Goal: Information Seeking & Learning: Learn about a topic

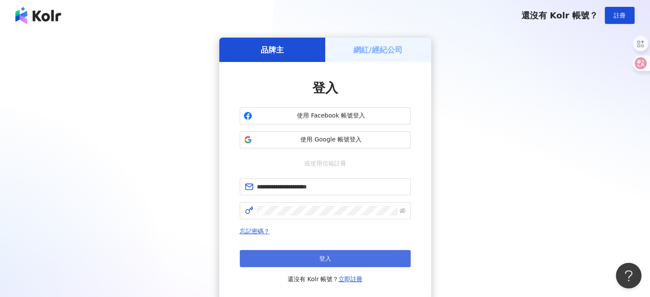
click at [323, 255] on span "登入" at bounding box center [325, 258] width 12 height 7
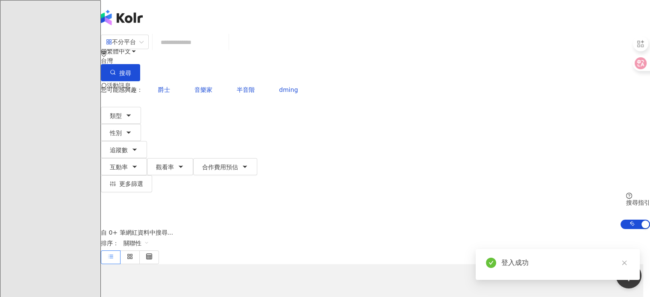
click at [225, 49] on input "search" at bounding box center [190, 42] width 69 height 16
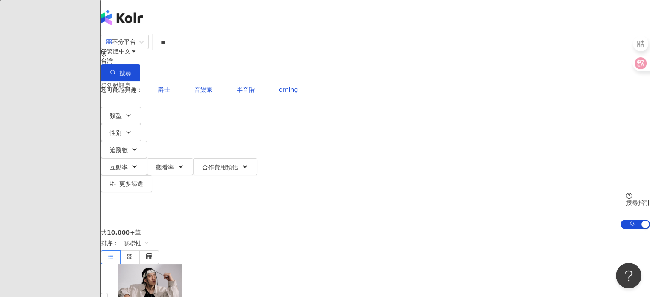
type input "*"
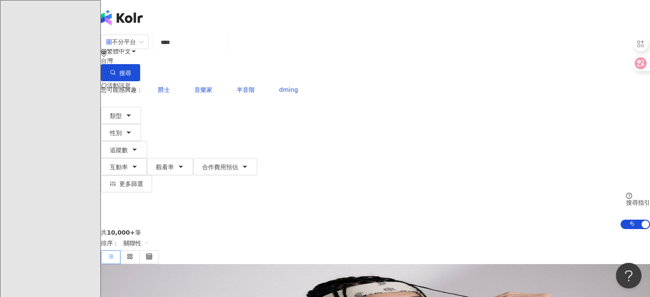
type input "**"
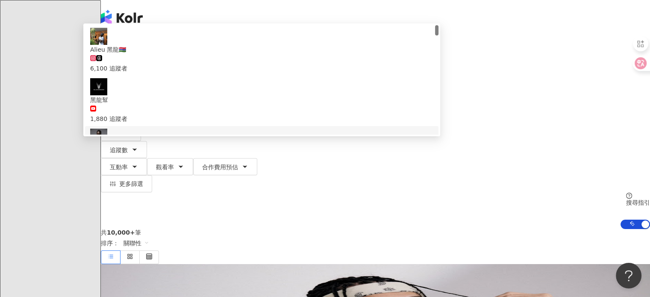
click at [258, 174] on div "617,342 追蹤者" at bounding box center [261, 178] width 343 height 9
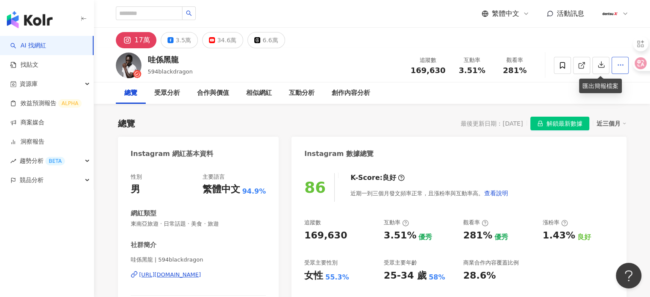
click at [616, 63] on icon "button" at bounding box center [620, 65] width 8 height 8
click at [523, 91] on div "總覽 受眾分析 合作與價值 相似網紅 互動分析 創作內容分析" at bounding box center [372, 92] width 513 height 21
click at [580, 64] on icon at bounding box center [582, 66] width 8 height 8
click at [601, 63] on icon "button" at bounding box center [601, 65] width 8 height 8
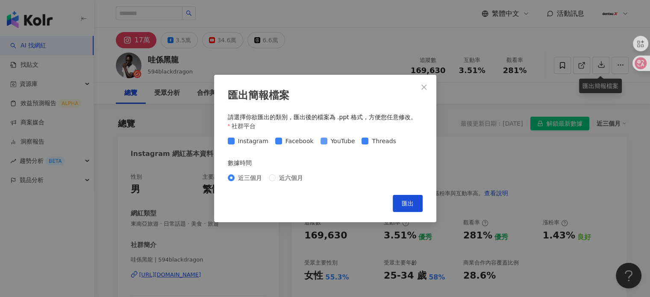
click at [323, 139] on span at bounding box center [323, 141] width 7 height 7
click at [289, 140] on span "Facebook" at bounding box center [299, 140] width 35 height 9
click at [368, 140] on span "Threads" at bounding box center [383, 140] width 31 height 9
click at [409, 199] on button "匯出" at bounding box center [408, 203] width 30 height 17
click at [426, 89] on icon "close" at bounding box center [423, 87] width 7 height 7
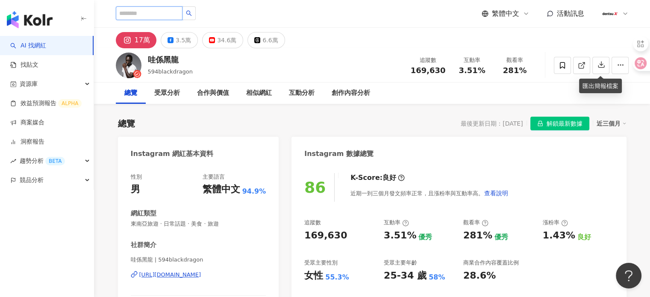
click at [166, 14] on input "search" at bounding box center [149, 13] width 67 height 14
type input "****"
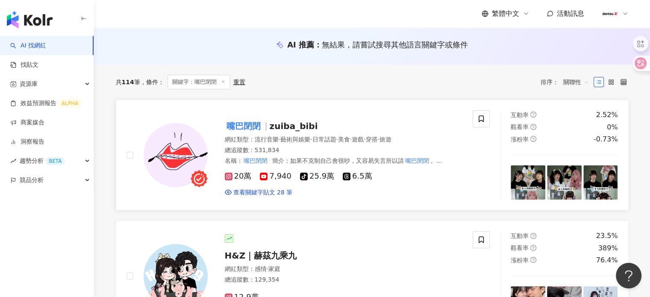
scroll to position [85, 0]
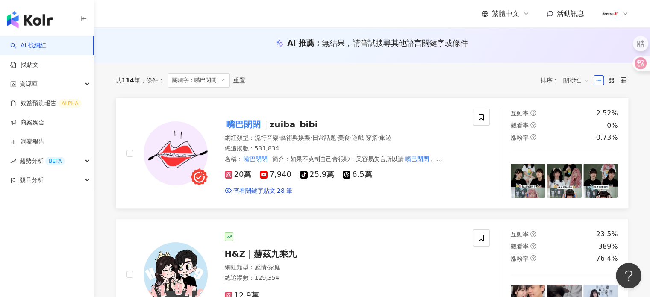
click at [284, 123] on span "zuiba_bibi" at bounding box center [294, 124] width 48 height 10
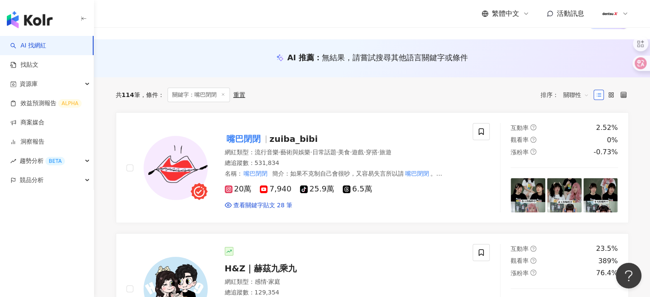
scroll to position [0, 0]
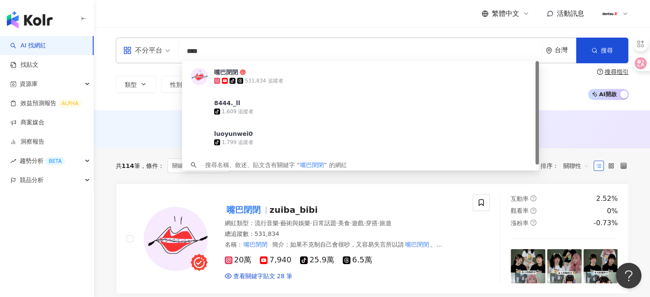
drag, startPoint x: 284, startPoint y: 48, endPoint x: 143, endPoint y: 42, distance: 141.5
click at [143, 42] on div "不分平台 **** 台灣 搜尋 8534f3df-d5b3-42be-bbaa-b6be884736ad 嘴巴閉閉 tiktok-icon 531,834 追…" at bounding box center [372, 51] width 513 height 26
paste input "**"
type input "******"
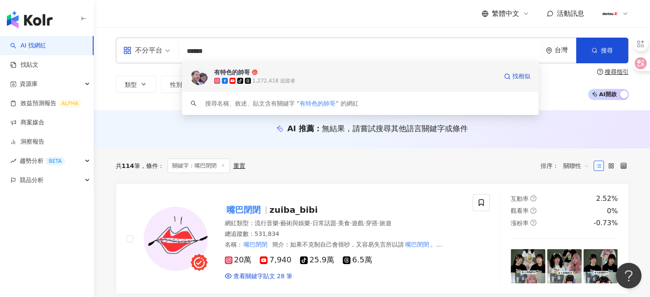
click at [257, 75] on span "有特色的帥哥" at bounding box center [355, 72] width 283 height 9
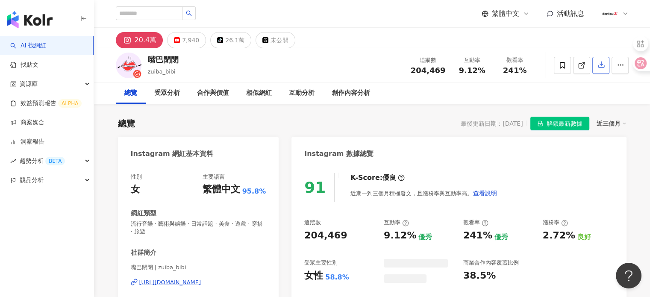
click at [601, 63] on icon "button" at bounding box center [601, 65] width 6 height 6
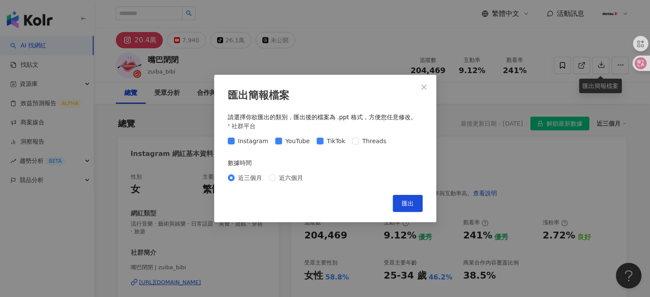
drag, startPoint x: 326, startPoint y: 139, endPoint x: 312, endPoint y: 138, distance: 14.2
click at [326, 139] on span "TikTok" at bounding box center [335, 140] width 25 height 9
click at [297, 137] on span "YouTube" at bounding box center [297, 140] width 31 height 9
click at [272, 139] on div "Instagram YouTube TikTok Threads" at bounding box center [309, 140] width 162 height 9
click at [405, 204] on span "匯出" at bounding box center [408, 203] width 12 height 7
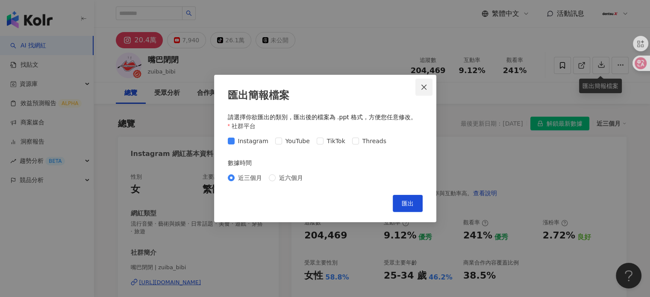
click at [424, 88] on icon "close" at bounding box center [423, 87] width 7 height 7
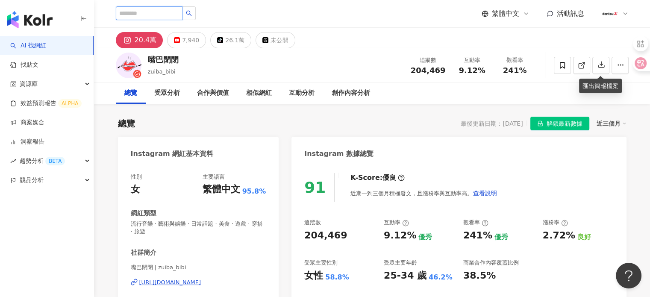
click at [173, 11] on input "search" at bounding box center [149, 13] width 67 height 14
type input "**"
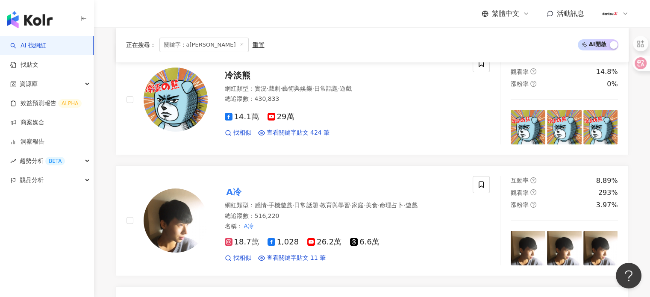
scroll to position [171, 0]
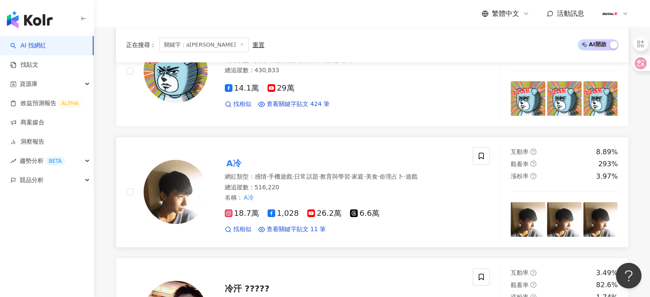
click at [233, 157] on mark "A冷" at bounding box center [234, 163] width 18 height 14
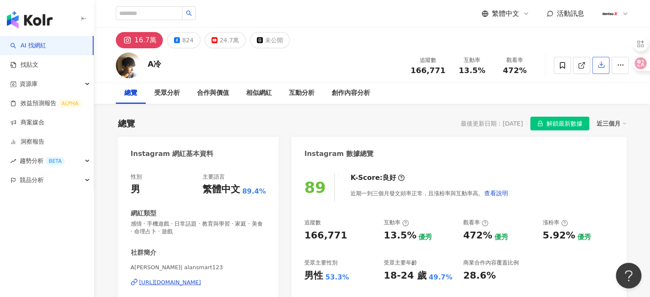
click at [598, 62] on icon "button" at bounding box center [601, 65] width 8 height 8
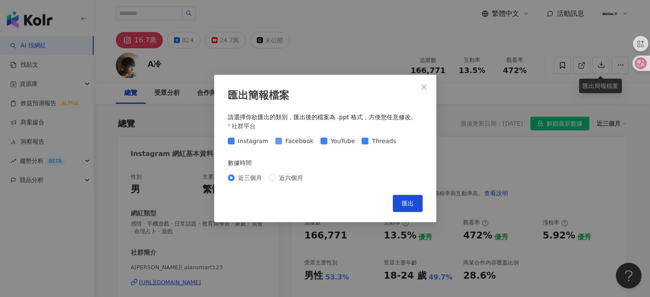
click at [287, 141] on span "Facebook" at bounding box center [299, 140] width 35 height 9
click at [342, 141] on span "YouTube" at bounding box center [342, 140] width 31 height 9
click at [368, 139] on span "Threads" at bounding box center [383, 140] width 31 height 9
click at [409, 203] on span "匯出" at bounding box center [408, 203] width 12 height 7
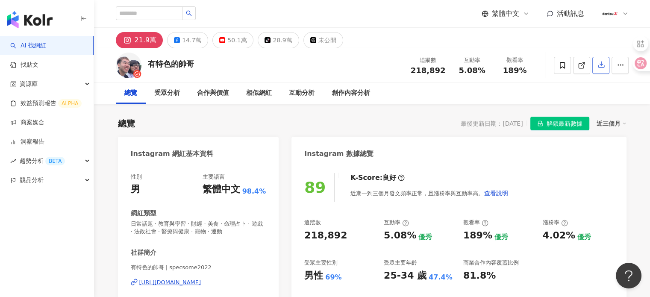
click at [599, 65] on icon "button" at bounding box center [601, 65] width 8 height 8
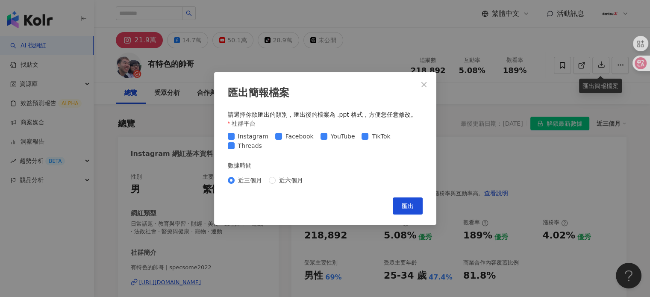
click at [368, 134] on span "TikTok" at bounding box center [380, 136] width 25 height 9
click at [340, 136] on span "YouTube" at bounding box center [342, 136] width 31 height 9
click at [301, 136] on span "Facebook" at bounding box center [299, 136] width 35 height 9
click at [247, 146] on span "Threads" at bounding box center [250, 145] width 31 height 9
click at [412, 206] on button "匯出" at bounding box center [408, 205] width 30 height 17
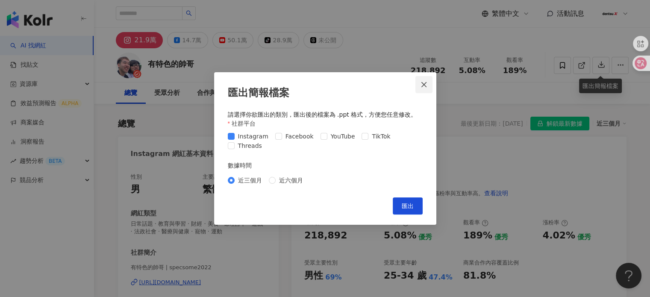
click at [424, 85] on icon "close" at bounding box center [423, 84] width 5 height 5
